Goal: Browse casually: Explore the website without a specific task or goal

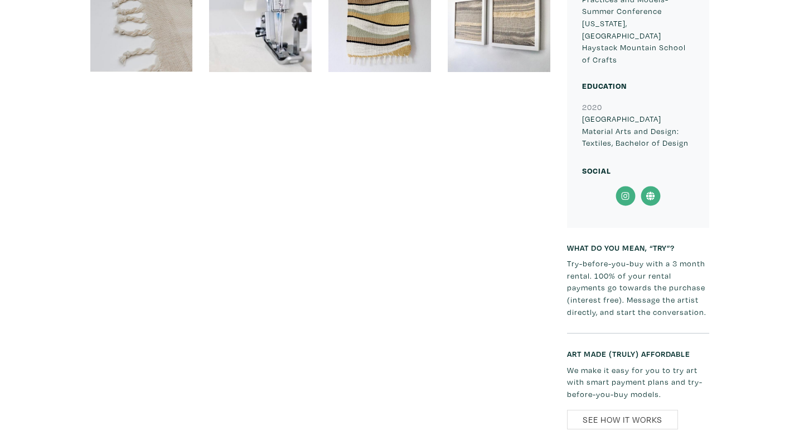
scroll to position [1743, 0]
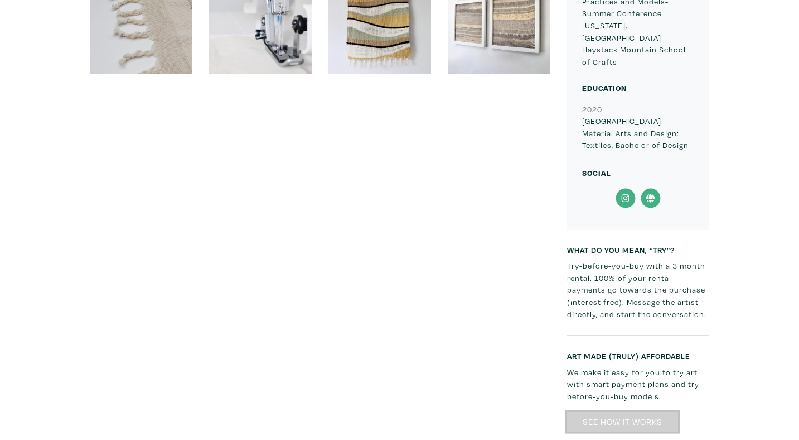
click at [627, 412] on link "See How It Works" at bounding box center [622, 422] width 111 height 20
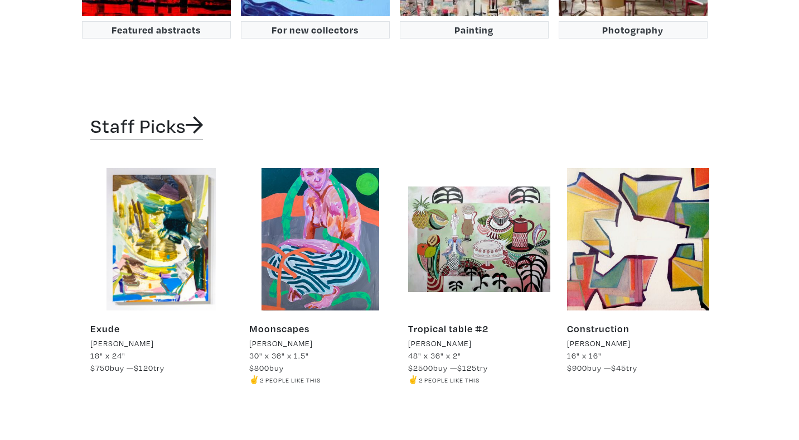
scroll to position [1965, 0]
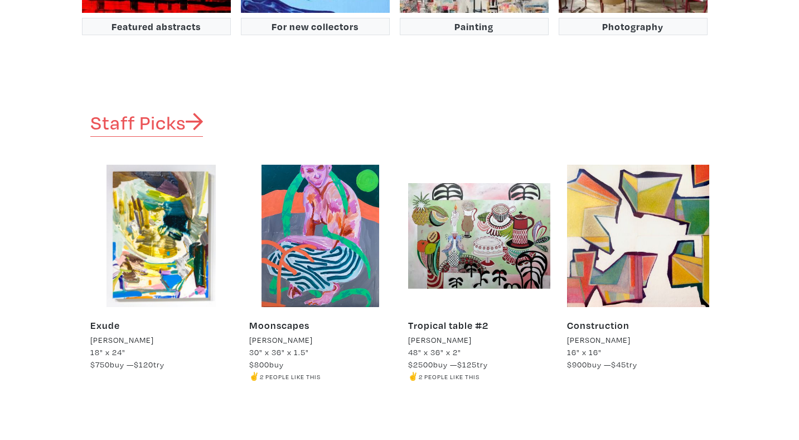
click at [195, 113] on icon at bounding box center [195, 121] width 18 height 17
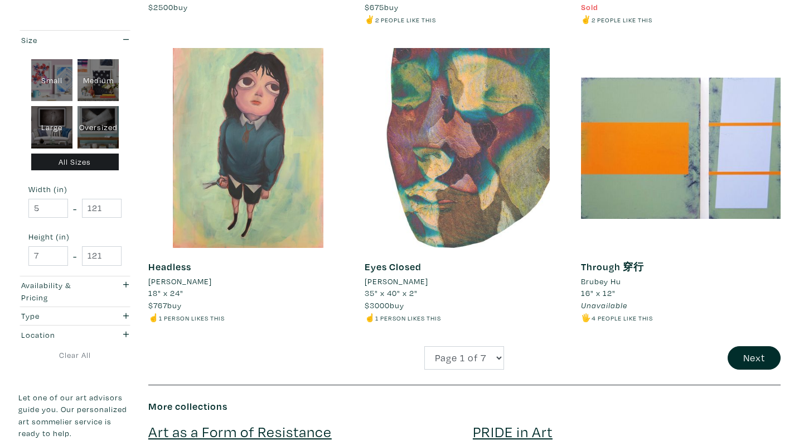
scroll to position [2235, 0]
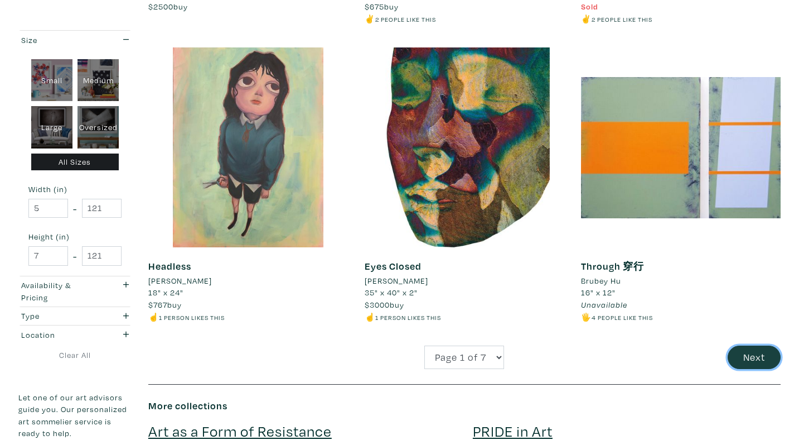
click at [742, 350] on button "Next" at bounding box center [754, 357] width 53 height 24
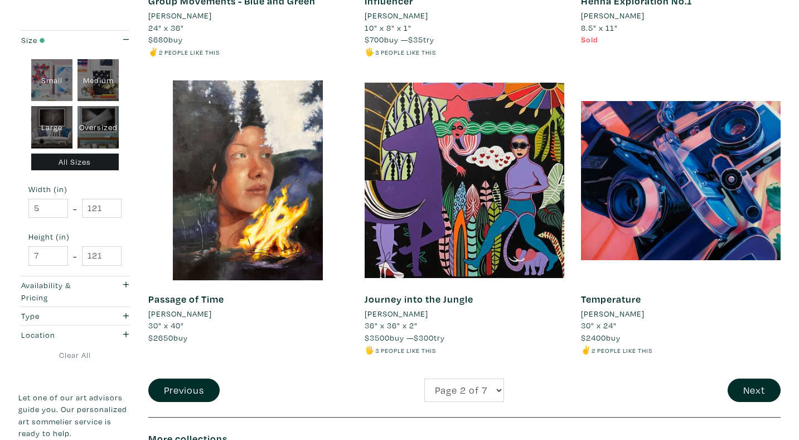
scroll to position [2203, 0]
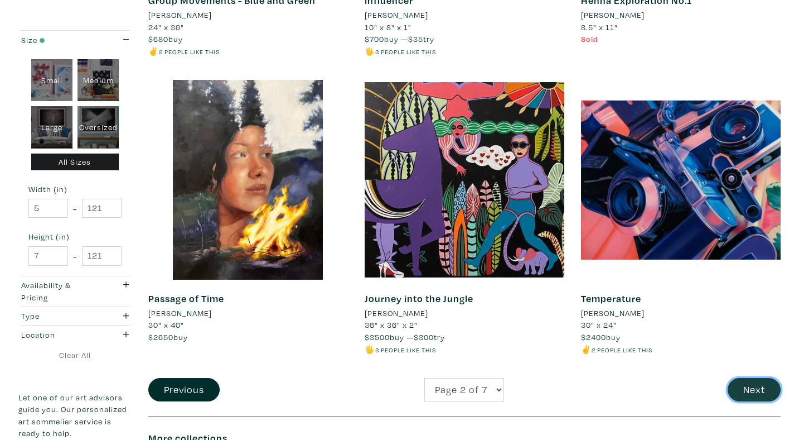
click at [754, 395] on button "Next" at bounding box center [754, 390] width 53 height 24
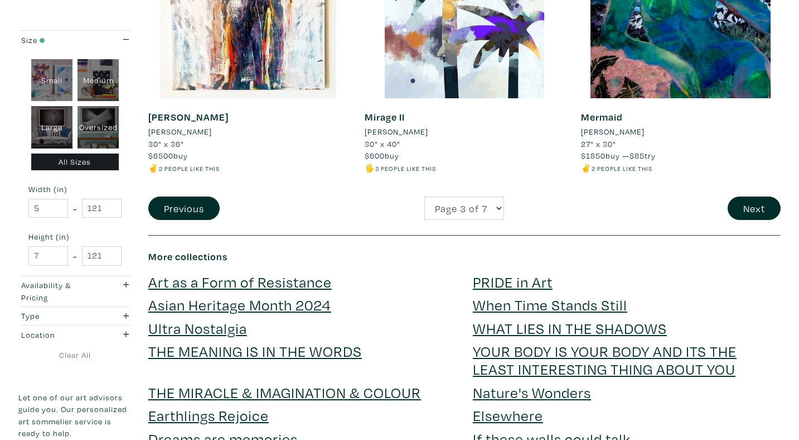
scroll to position [2418, 0]
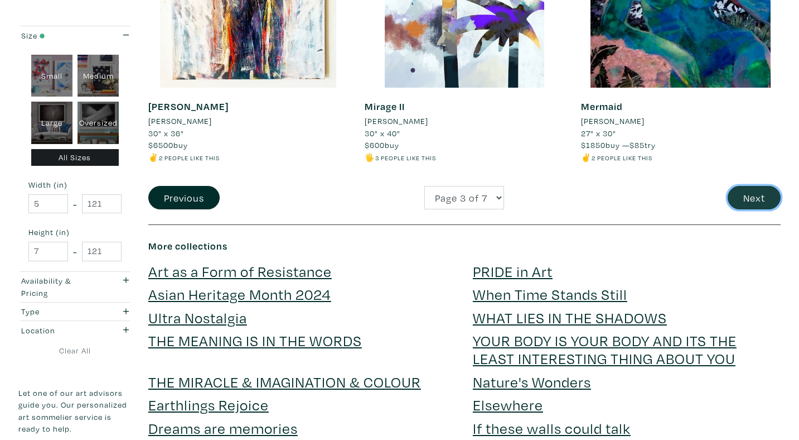
click at [756, 200] on button "Next" at bounding box center [754, 198] width 53 height 24
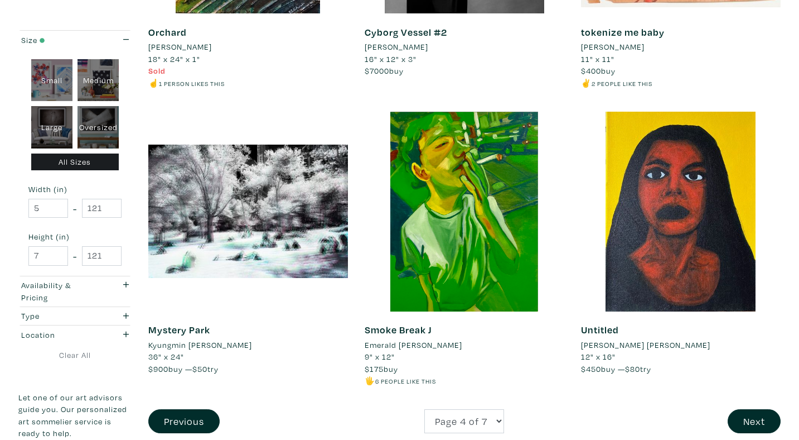
scroll to position [2211, 0]
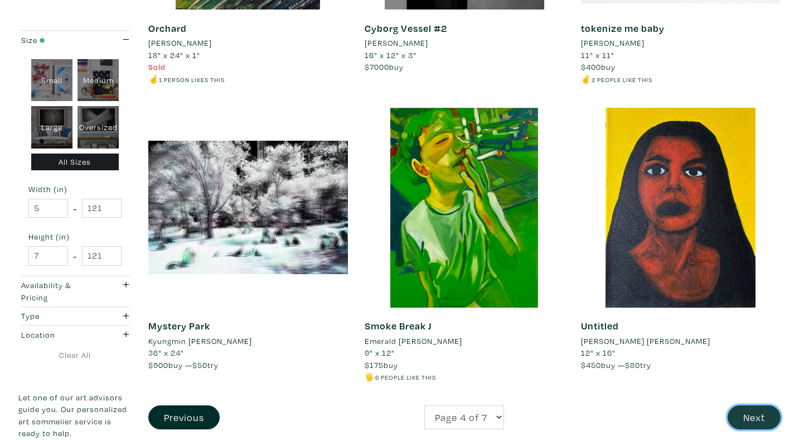
click at [757, 405] on button "Next" at bounding box center [754, 417] width 53 height 24
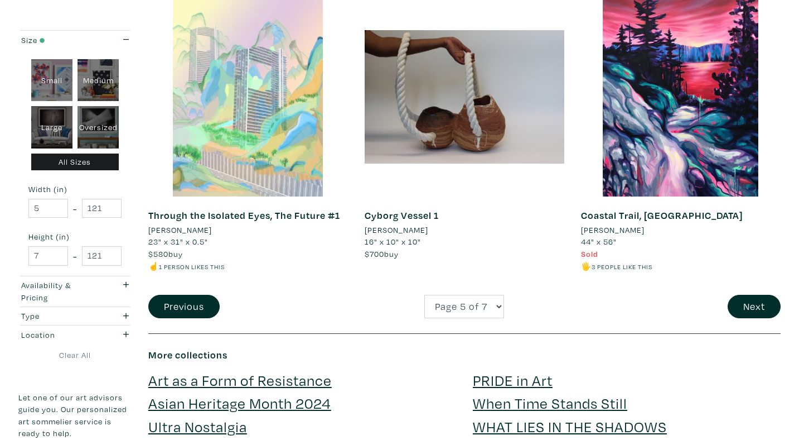
scroll to position [2286, 0]
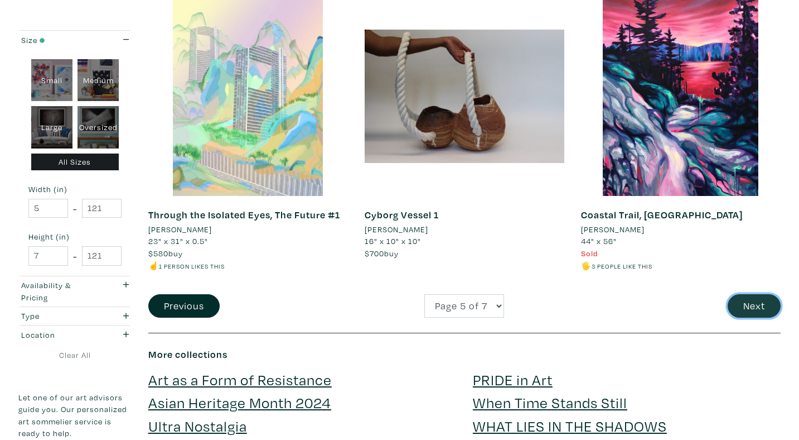
click at [766, 308] on button "Next" at bounding box center [754, 306] width 53 height 24
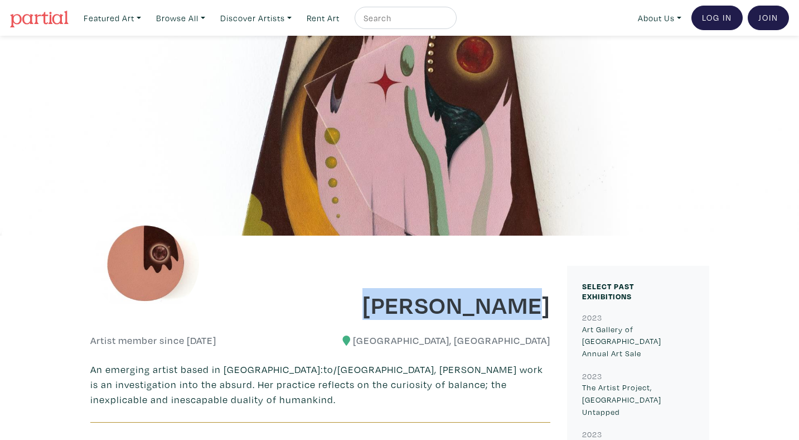
drag, startPoint x: 351, startPoint y: 302, endPoint x: 537, endPoint y: 310, distance: 185.9
click at [537, 311] on h1 "[PERSON_NAME]" at bounding box center [440, 304] width 222 height 30
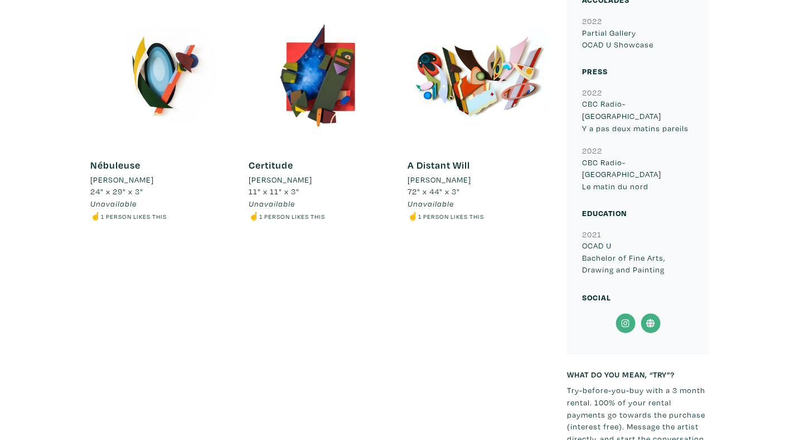
scroll to position [720, 0]
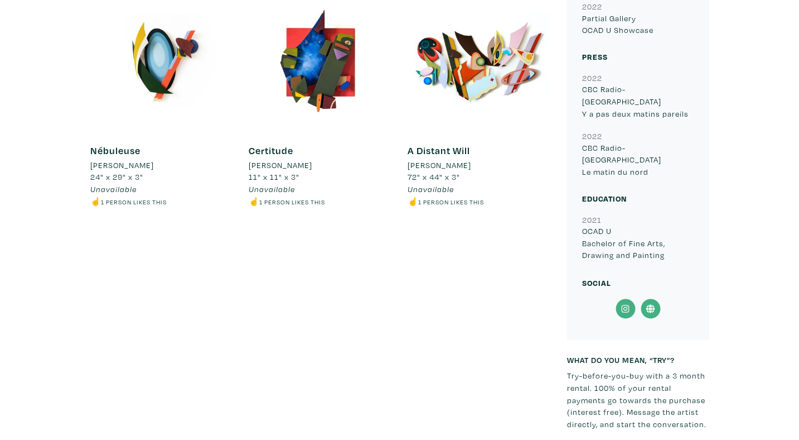
click at [628, 298] on icon at bounding box center [625, 308] width 25 height 20
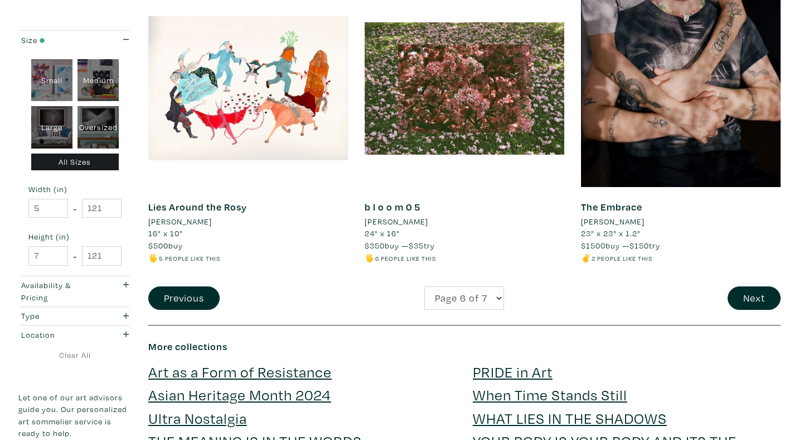
scroll to position [2296, 0]
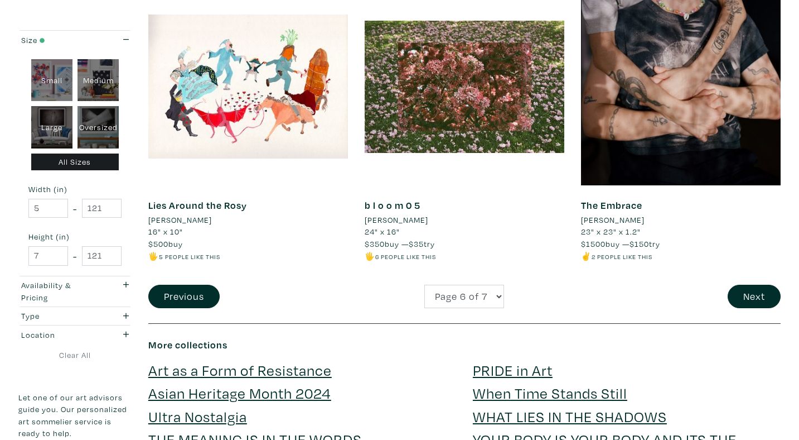
click at [725, 292] on div "Next" at bounding box center [681, 296] width 216 height 24
click at [754, 295] on button "Next" at bounding box center [754, 296] width 53 height 24
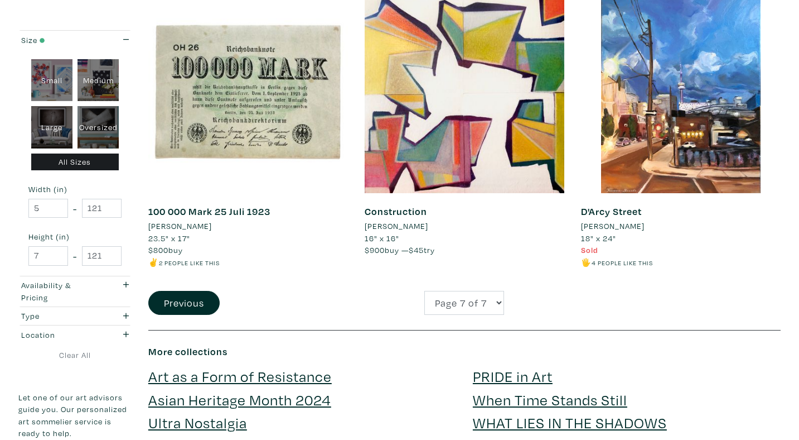
scroll to position [1699, 0]
